Goal: Navigation & Orientation: Find specific page/section

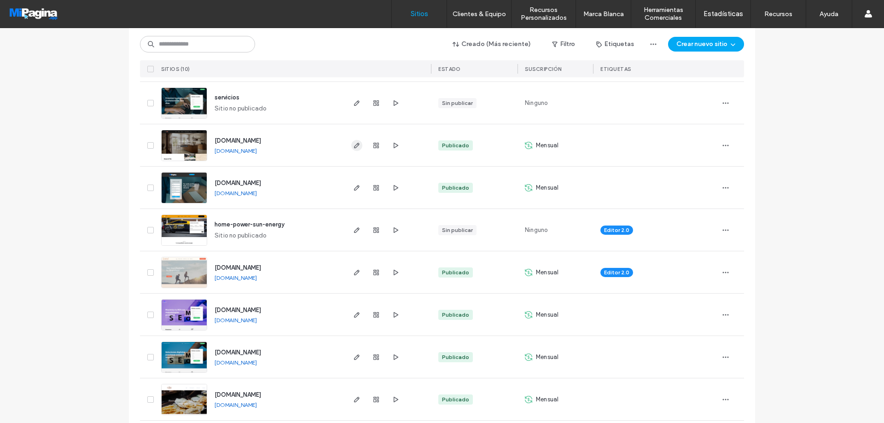
scroll to position [147, 0]
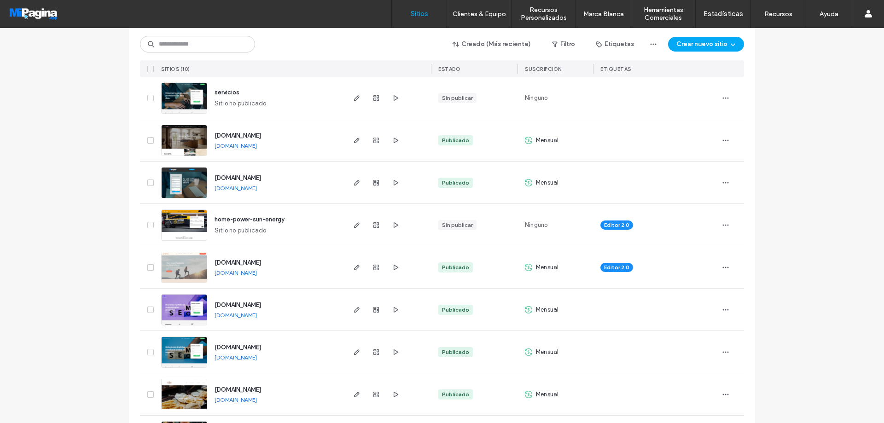
click at [255, 315] on link "[DOMAIN_NAME]" at bounding box center [236, 315] width 42 height 7
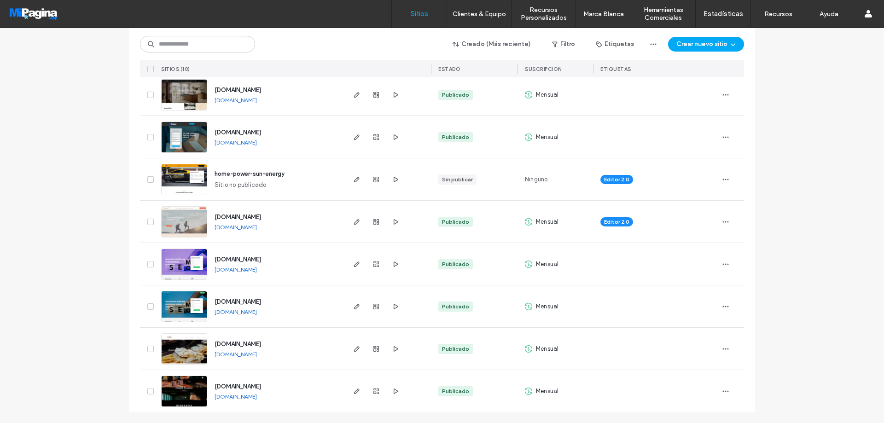
scroll to position [193, 0]
click at [257, 310] on link "[DOMAIN_NAME]" at bounding box center [236, 311] width 42 height 7
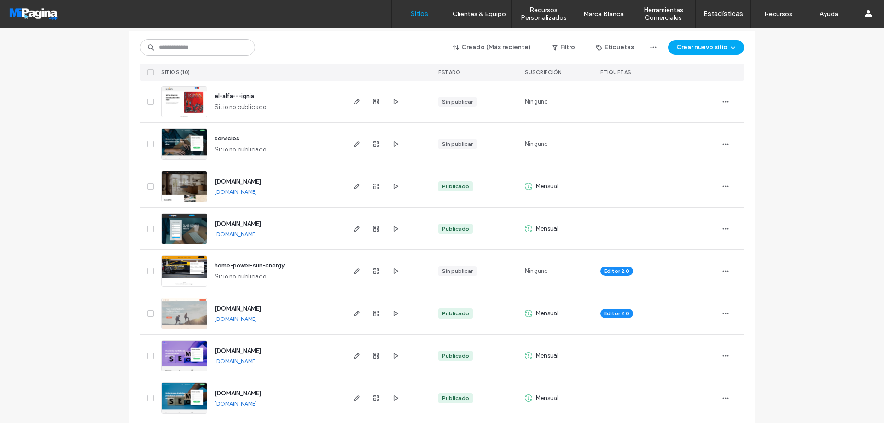
scroll to position [0, 0]
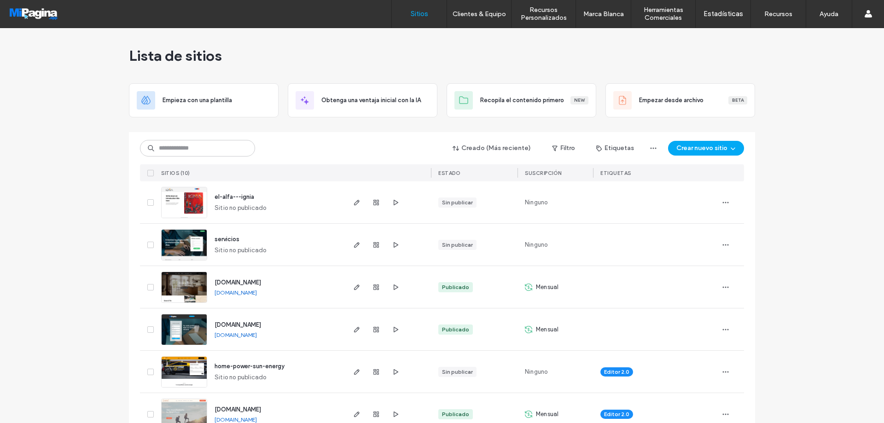
click at [365, 285] on div at bounding box center [376, 287] width 50 height 42
click at [373, 286] on icon "button" at bounding box center [376, 287] width 7 height 7
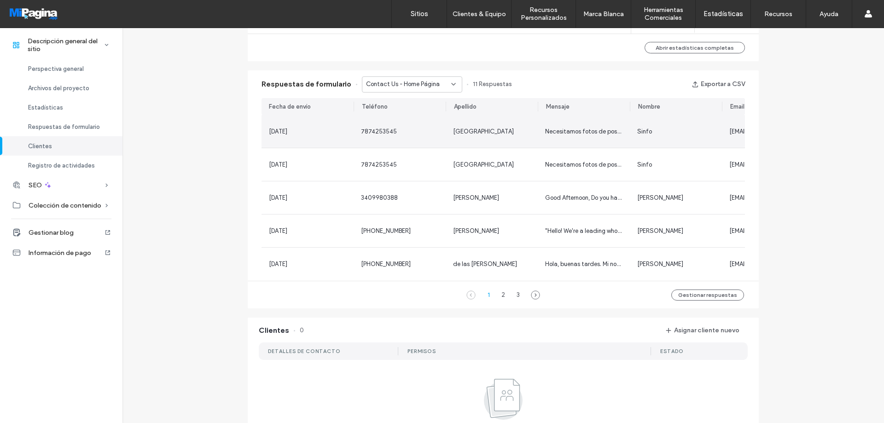
scroll to position [553, 0]
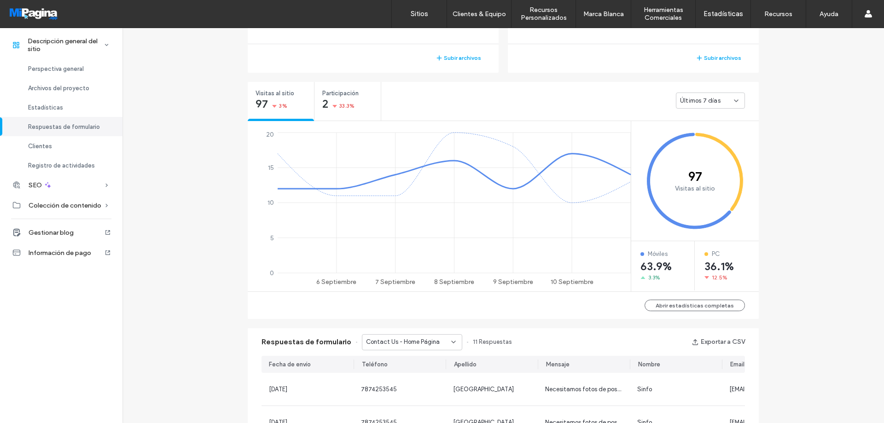
scroll to position [20, 0]
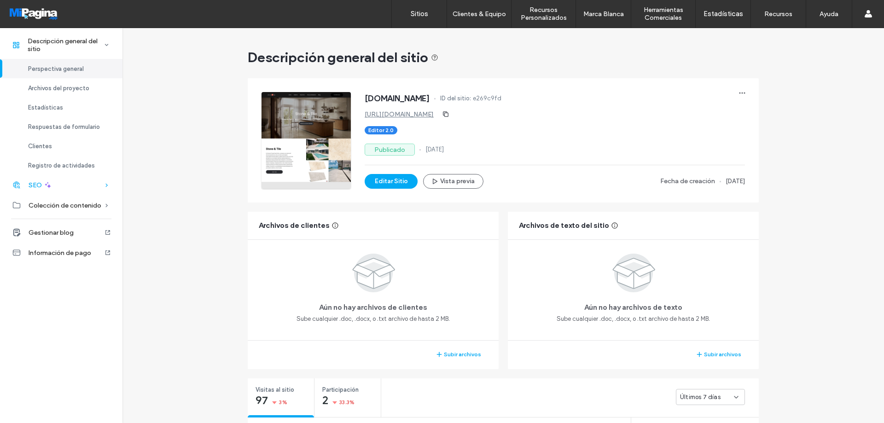
click at [70, 187] on div "SEO" at bounding box center [61, 185] width 123 height 20
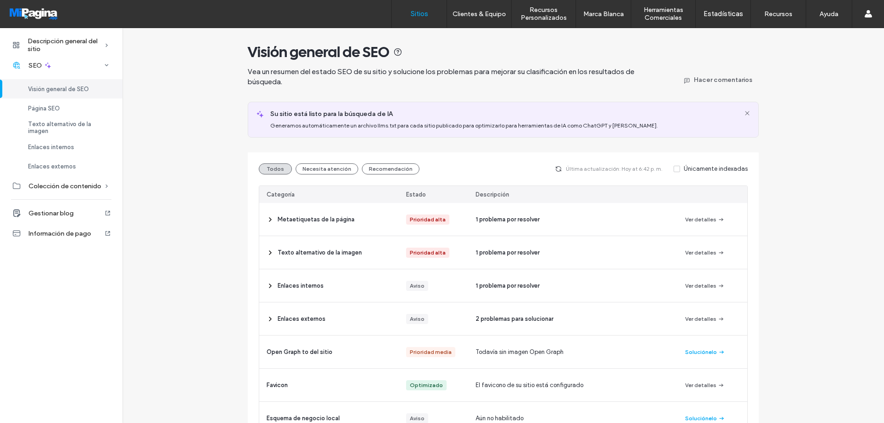
click at [428, 16] on link "Sitios" at bounding box center [419, 14] width 55 height 28
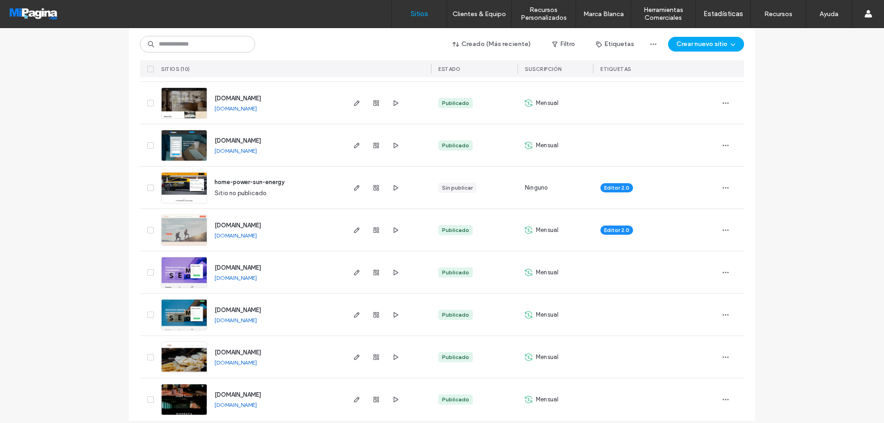
scroll to position [193, 0]
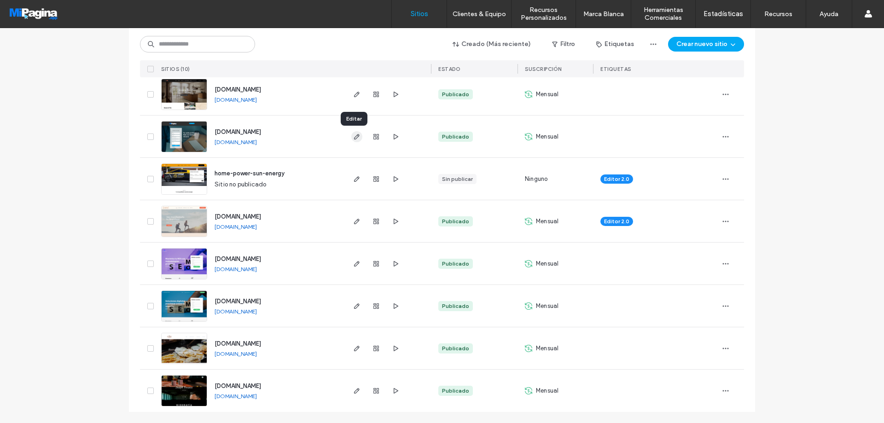
click at [356, 139] on icon "button" at bounding box center [356, 136] width 7 height 7
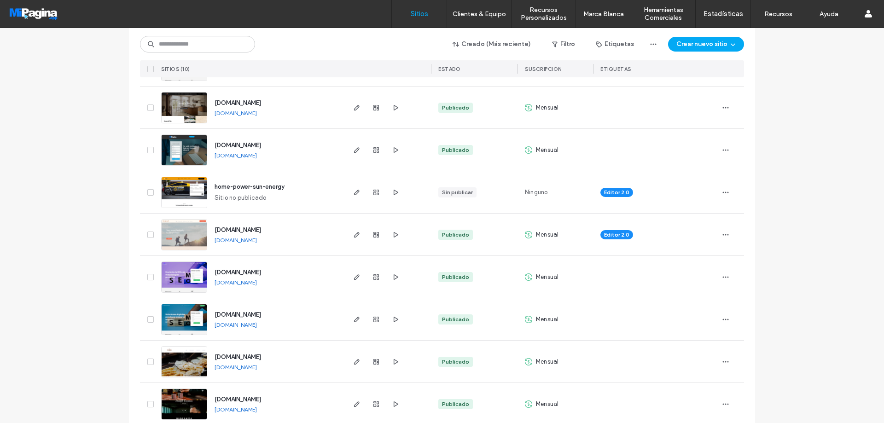
scroll to position [193, 0]
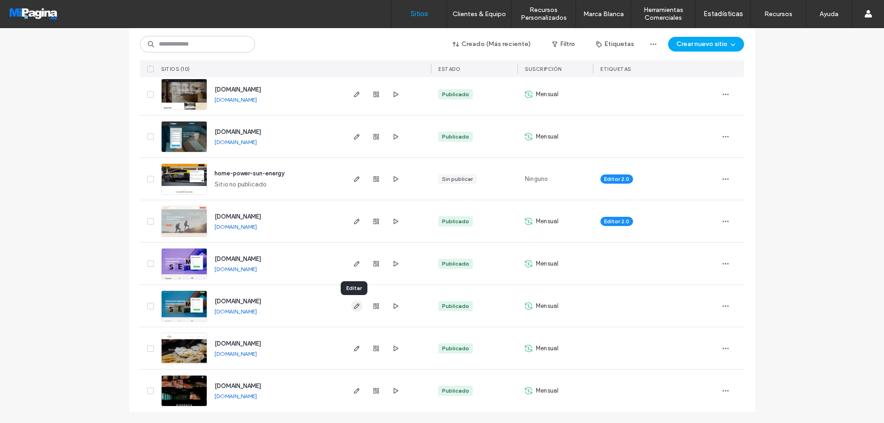
click at [354, 305] on icon "button" at bounding box center [356, 306] width 7 height 7
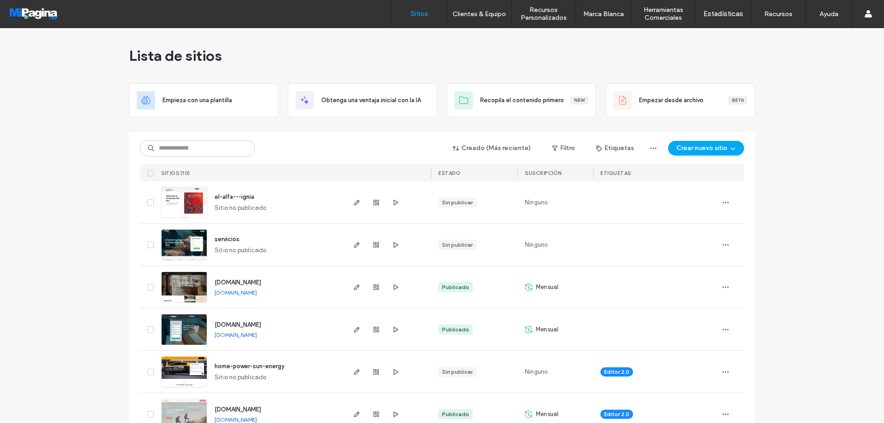
click at [45, 18] on div at bounding box center [59, 13] width 105 height 15
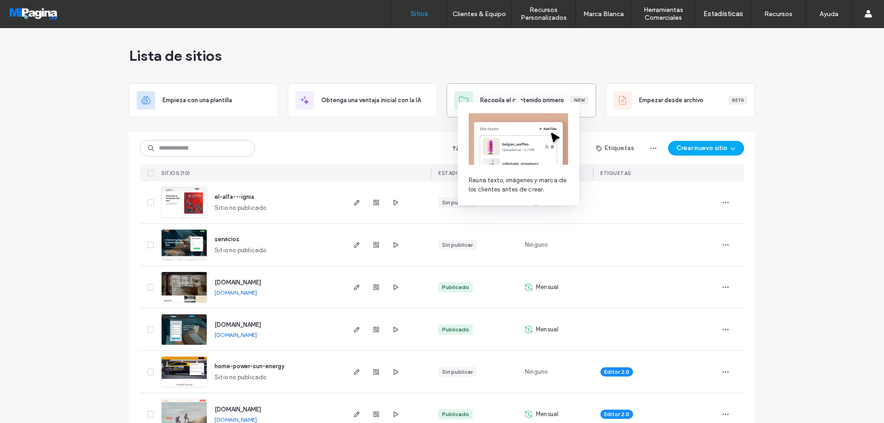
scroll to position [193, 0]
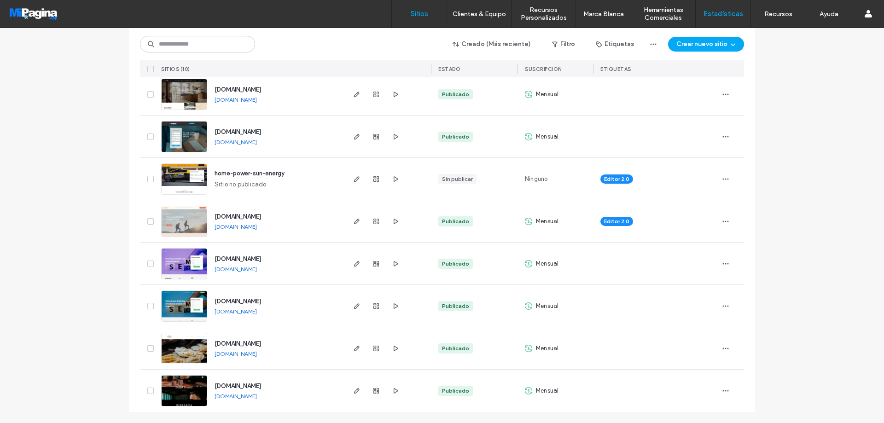
click at [744, 6] on link "Estadísticas" at bounding box center [723, 14] width 55 height 28
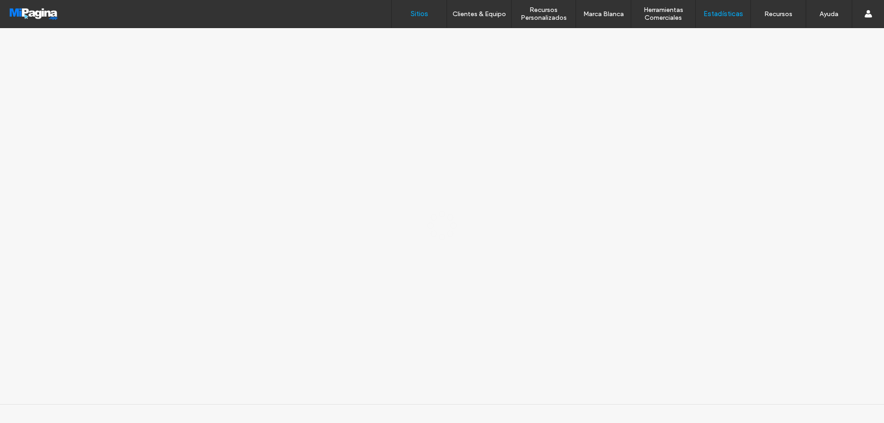
click at [426, 15] on label "Sitios" at bounding box center [420, 14] width 18 height 8
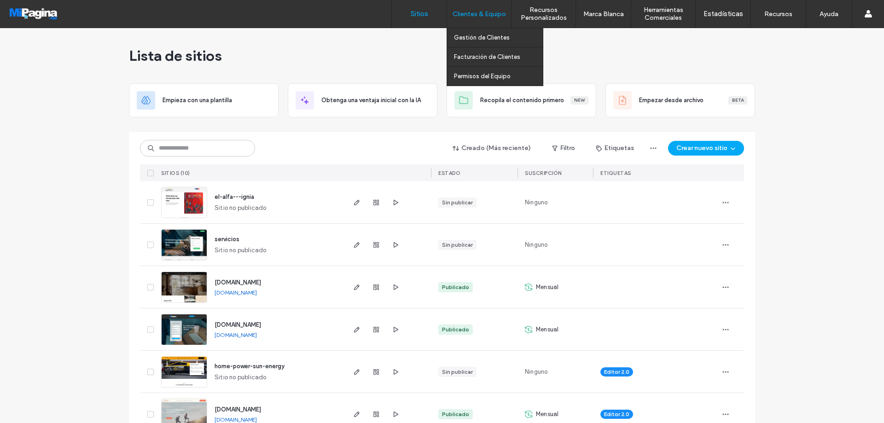
click at [488, 17] on label "Clientes & Equipo" at bounding box center [479, 14] width 53 height 8
click at [476, 36] on label "Gestión de Clientes" at bounding box center [482, 37] width 56 height 7
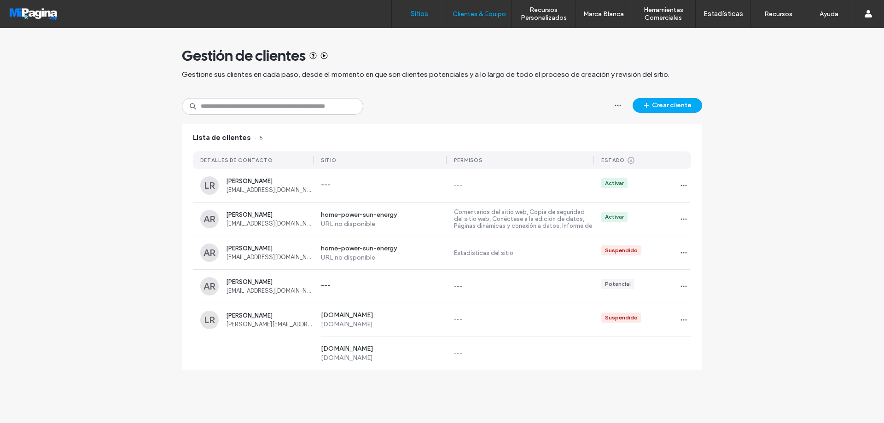
click at [426, 12] on label "Sitios" at bounding box center [420, 14] width 18 height 8
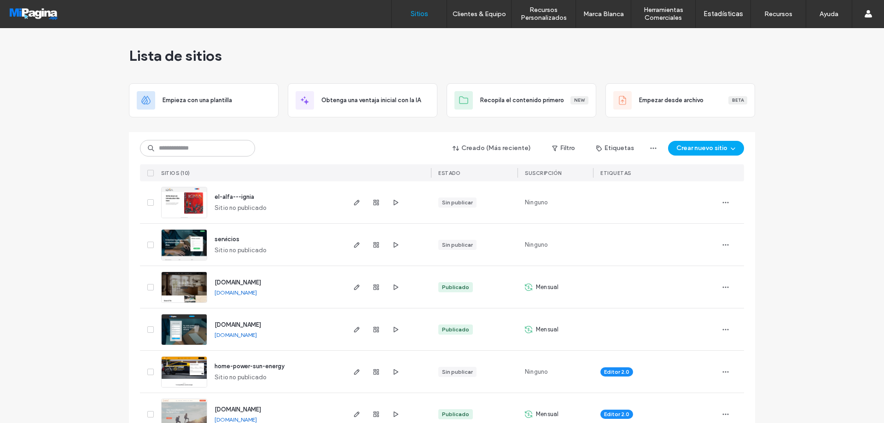
click at [421, 13] on label "Sitios" at bounding box center [420, 14] width 18 height 8
click at [729, 12] on label "Estadísticas" at bounding box center [724, 14] width 40 height 8
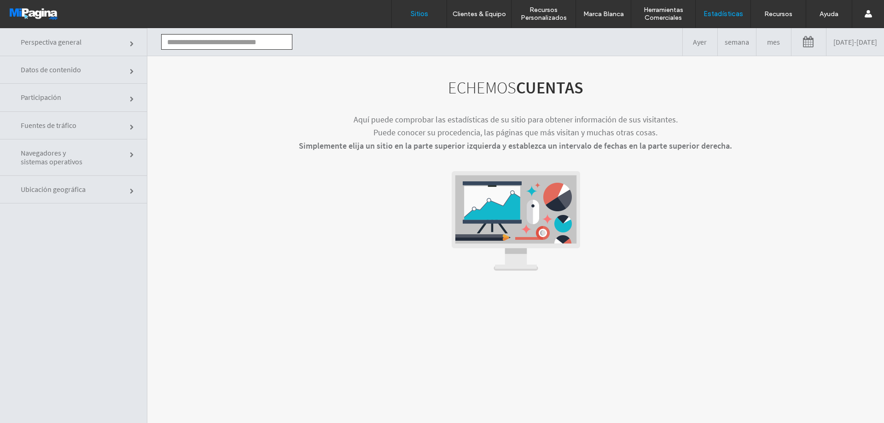
click at [418, 10] on label "Sitios" at bounding box center [420, 14] width 18 height 8
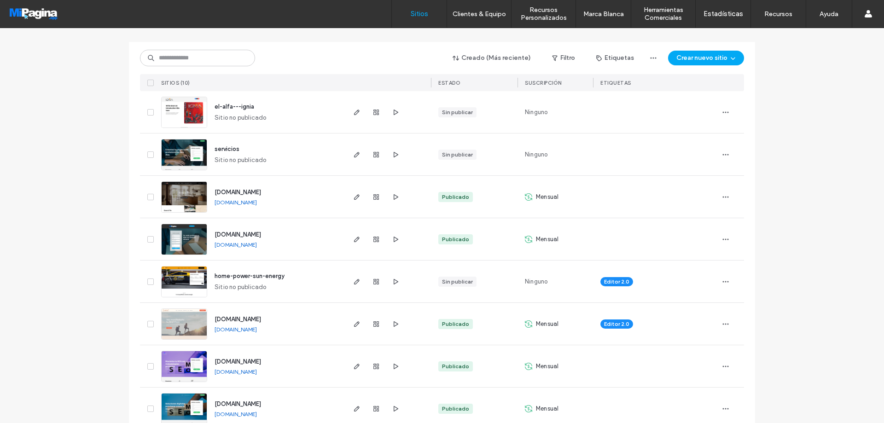
scroll to position [92, 0]
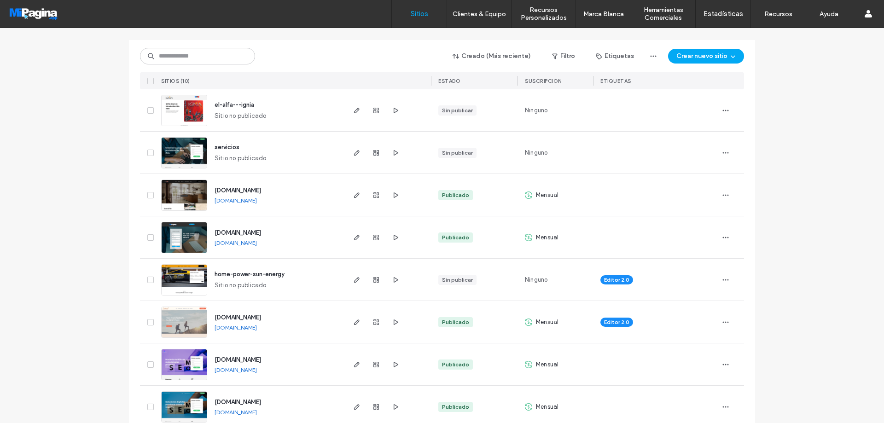
click at [249, 245] on link "[DOMAIN_NAME]" at bounding box center [236, 243] width 42 height 7
